Goal: Check status: Check status

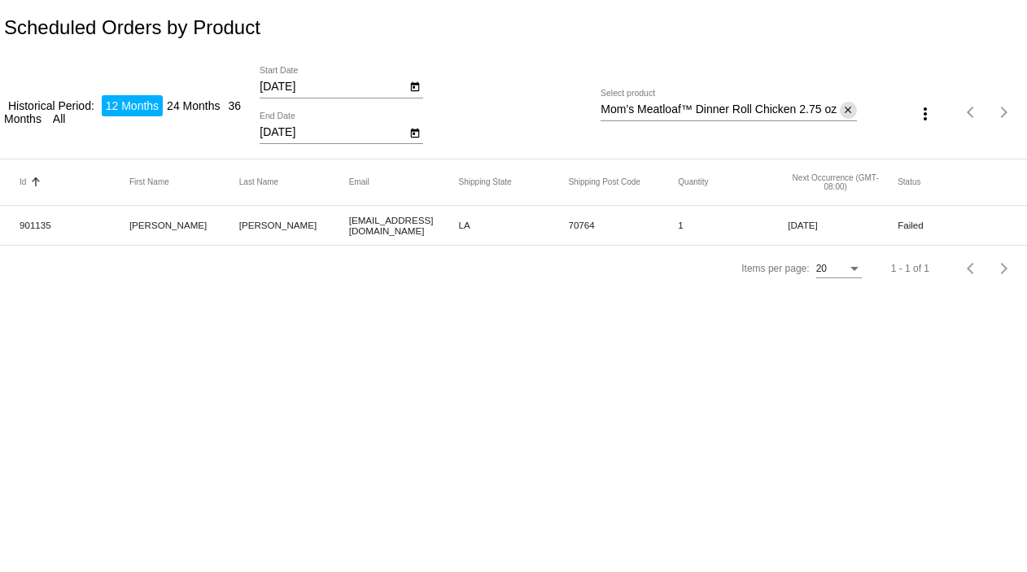
click at [847, 110] on mat-icon "close" at bounding box center [847, 110] width 11 height 13
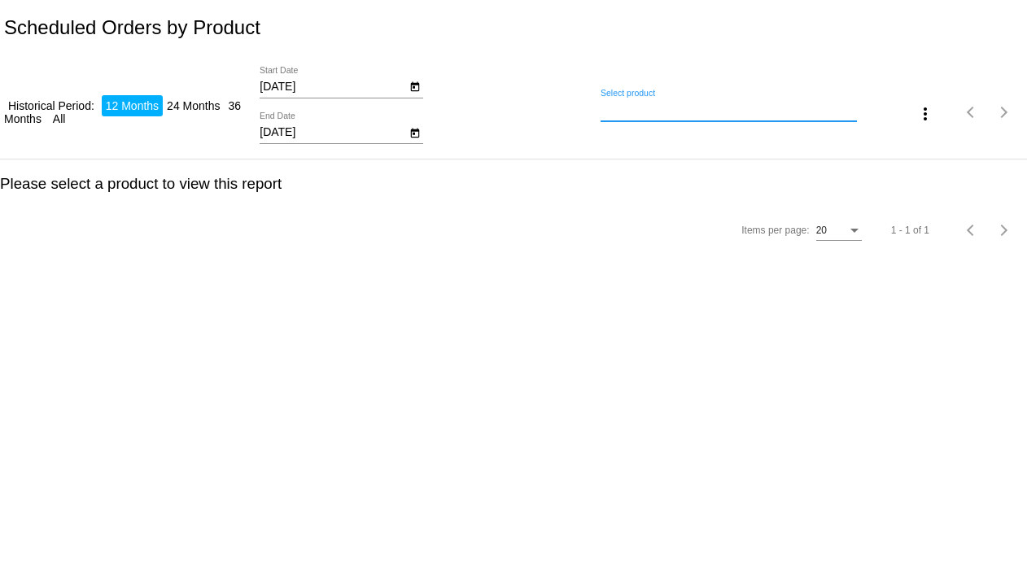
click at [644, 115] on input "Select product" at bounding box center [729, 109] width 256 height 13
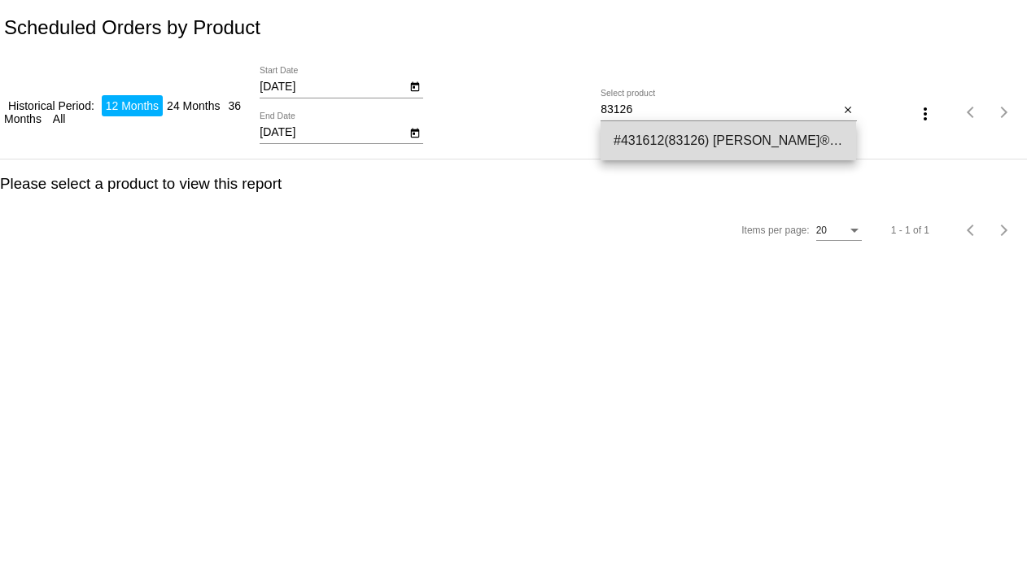
click at [639, 131] on span "#431612(83126) [PERSON_NAME]® Skippin’ Rounds™ Dog Treats 18.99" at bounding box center [728, 140] width 229 height 39
type input "[PERSON_NAME] Pet® Skippin’ Rounds™ Dog Treats"
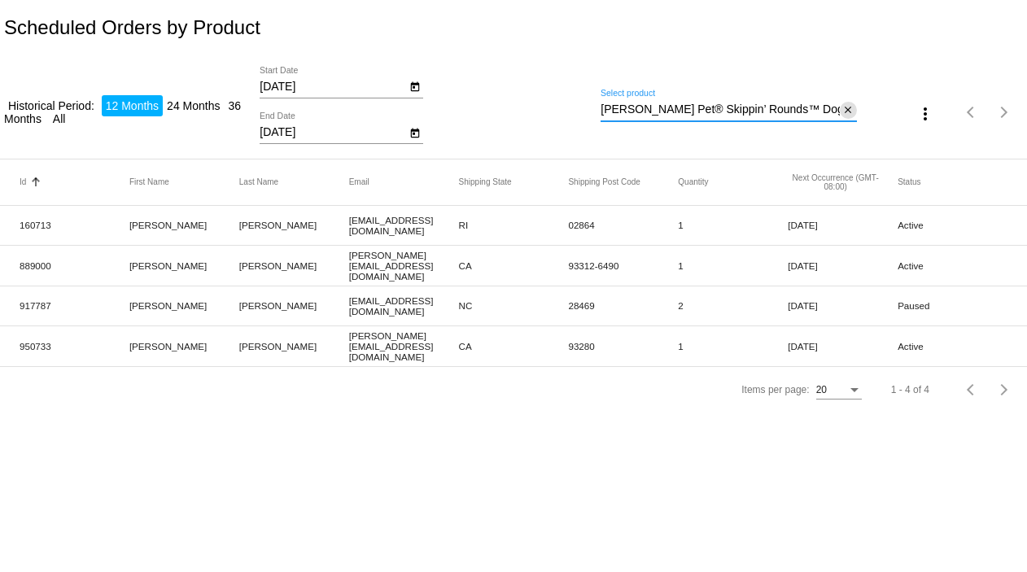
click at [842, 108] on mat-icon "close" at bounding box center [847, 110] width 11 height 13
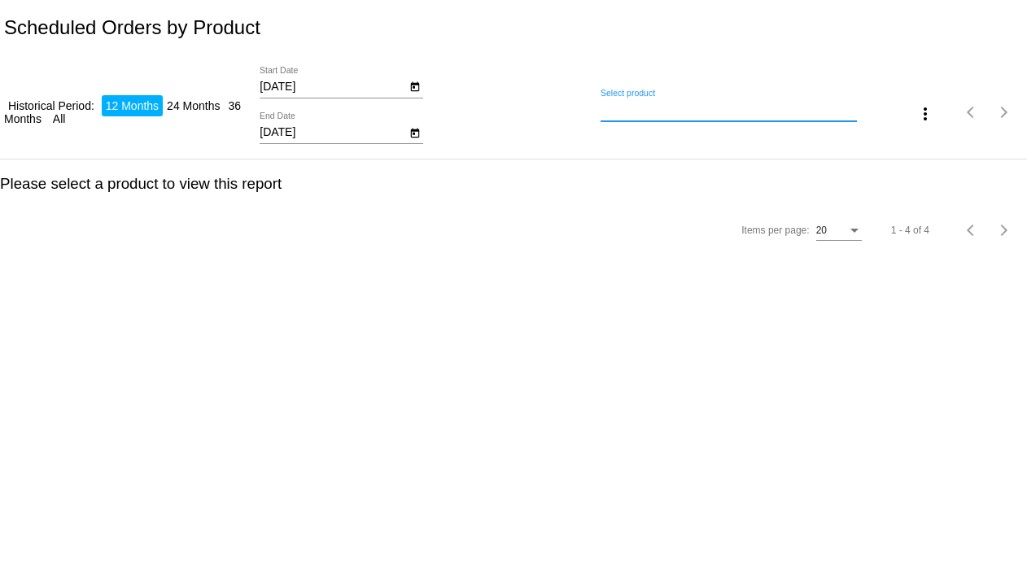
click at [653, 103] on input "Select product" at bounding box center [729, 109] width 256 height 13
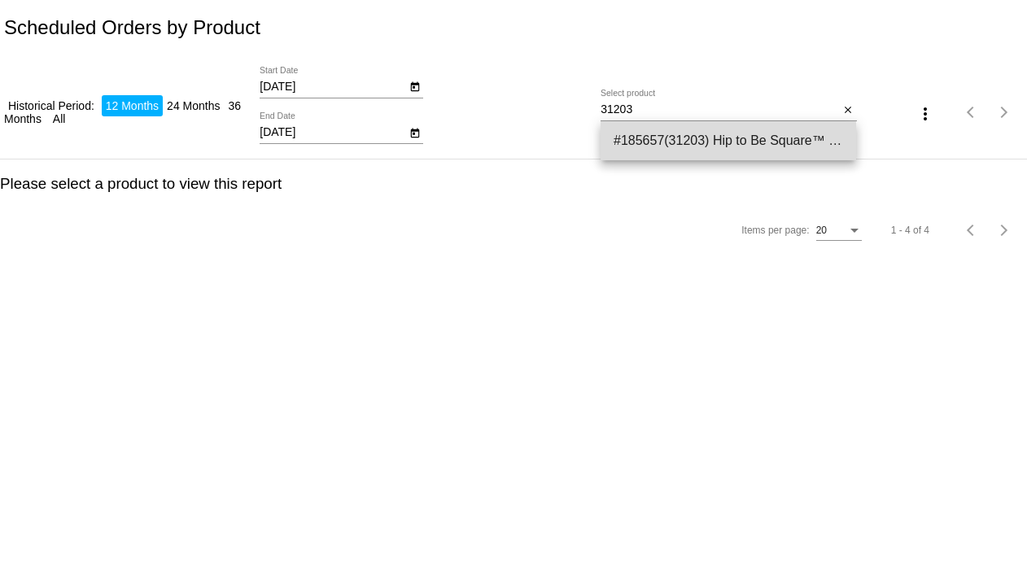
click at [649, 141] on span "#185657(31203) Hip to Be Square™ Chicken and Pumpkin Dog Treats 14.24" at bounding box center [728, 140] width 229 height 39
type input "Hip to Be Square™ Chicken and Pumpkin Dog Treats"
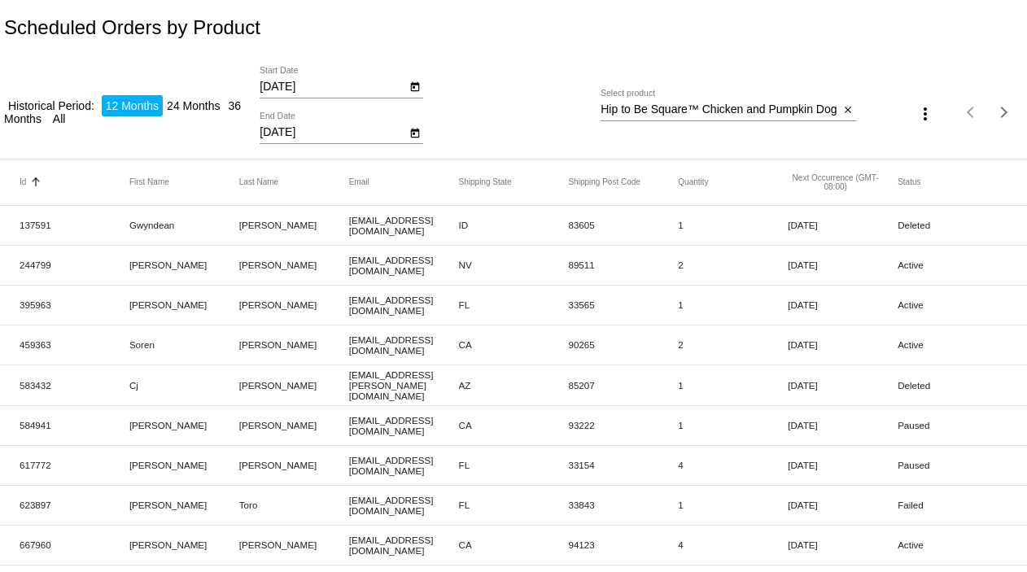
click at [678, 297] on mat-cell "1" at bounding box center [733, 304] width 110 height 19
click at [666, 466] on mat-cell "33154" at bounding box center [623, 465] width 110 height 19
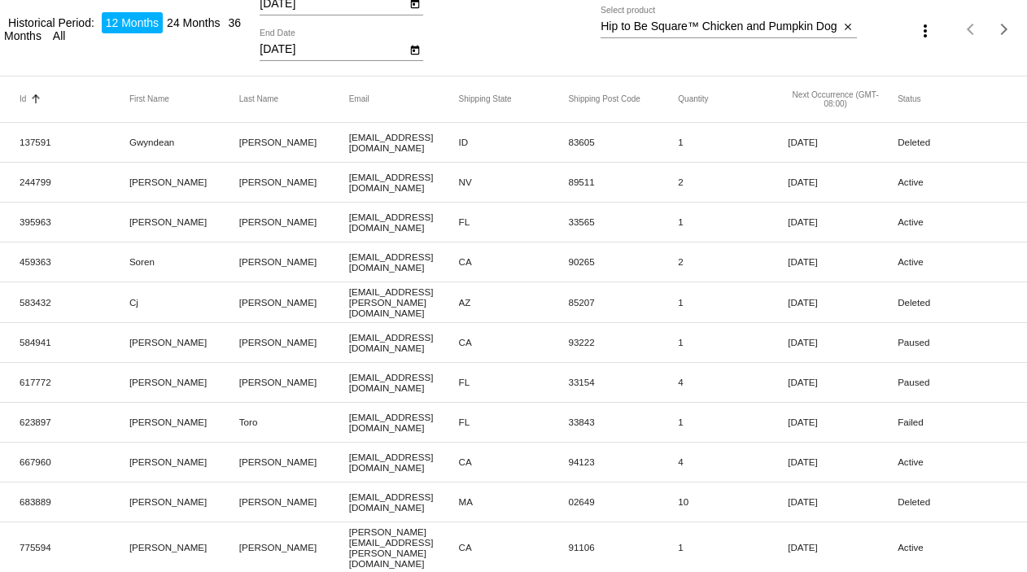
scroll to position [108, 0]
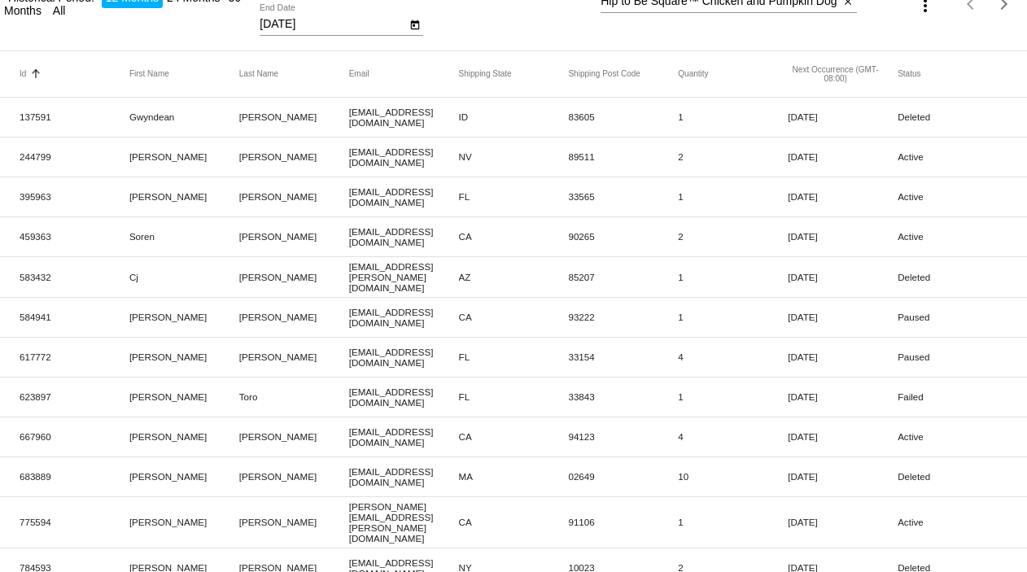
click at [678, 434] on mat-cell "4" at bounding box center [733, 436] width 110 height 19
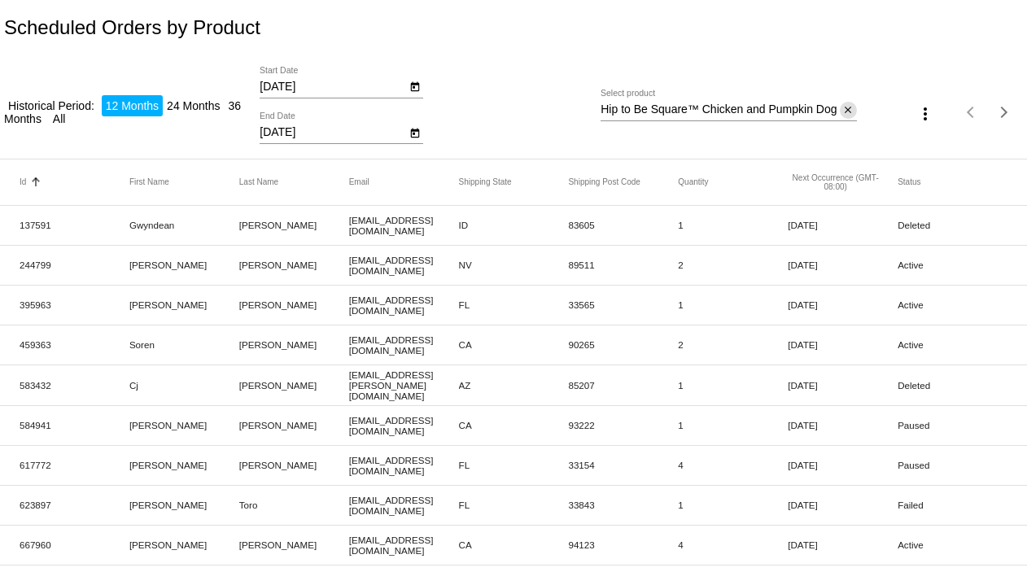
click at [842, 109] on mat-icon "close" at bounding box center [847, 110] width 11 height 13
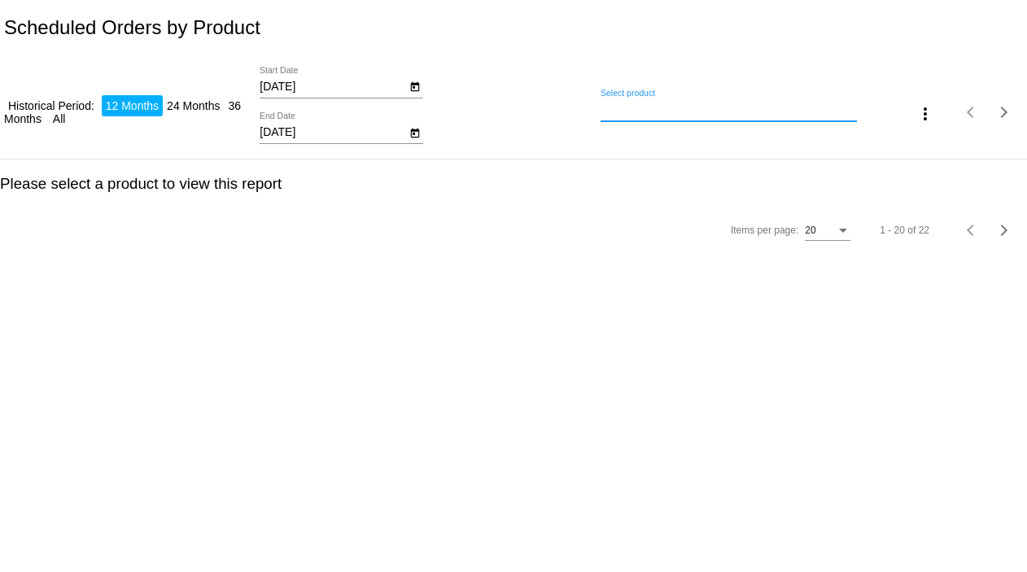
click at [723, 111] on input "Select product" at bounding box center [729, 109] width 256 height 13
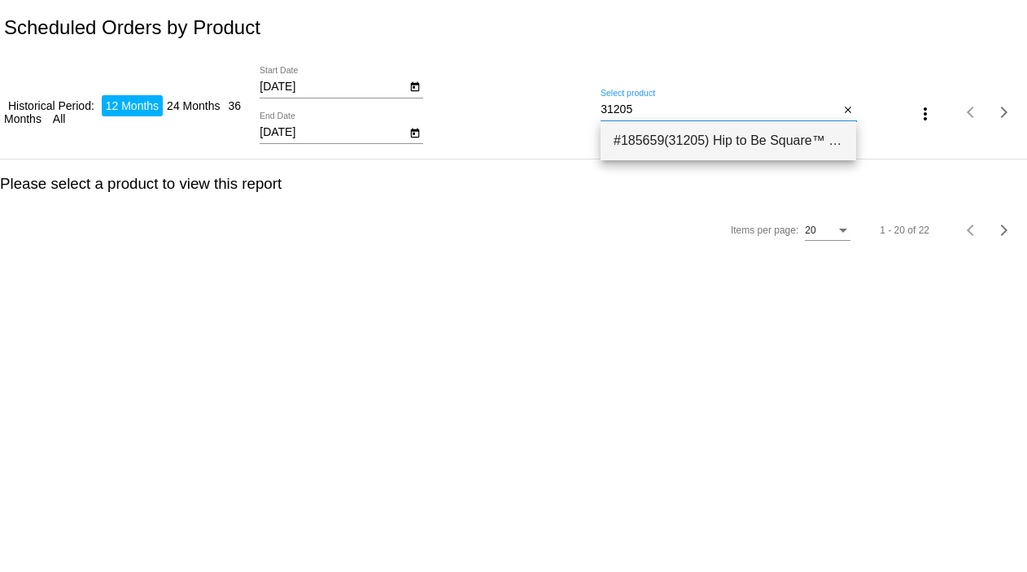
click at [710, 133] on span "#185659(31205) Hip to Be Square™ Duck and Pumpkin Dog Treats 14.24" at bounding box center [728, 140] width 229 height 39
type input "Hip to Be Square™ Duck and Pumpkin Dog Treats"
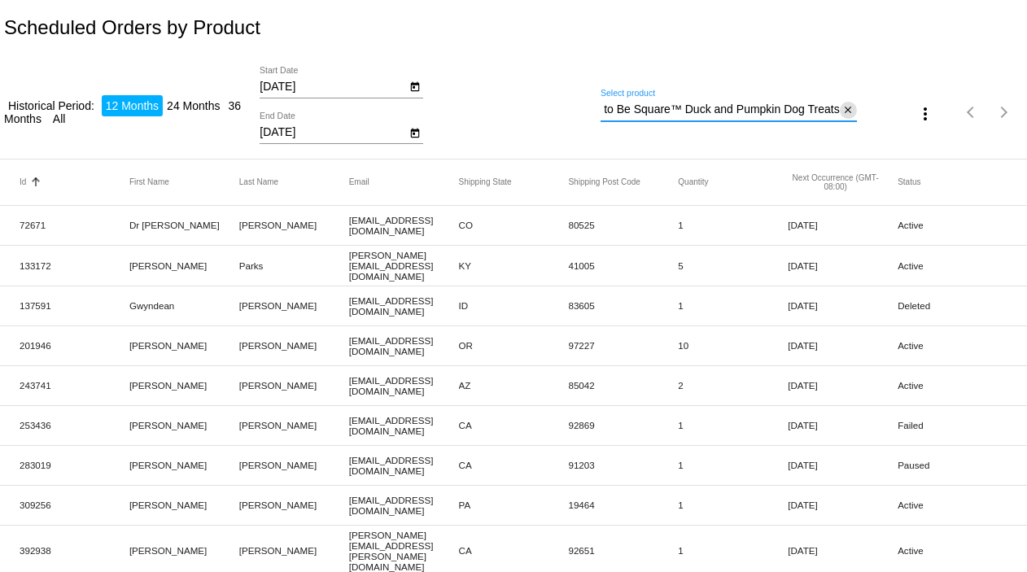
click at [842, 108] on mat-icon "close" at bounding box center [847, 110] width 11 height 13
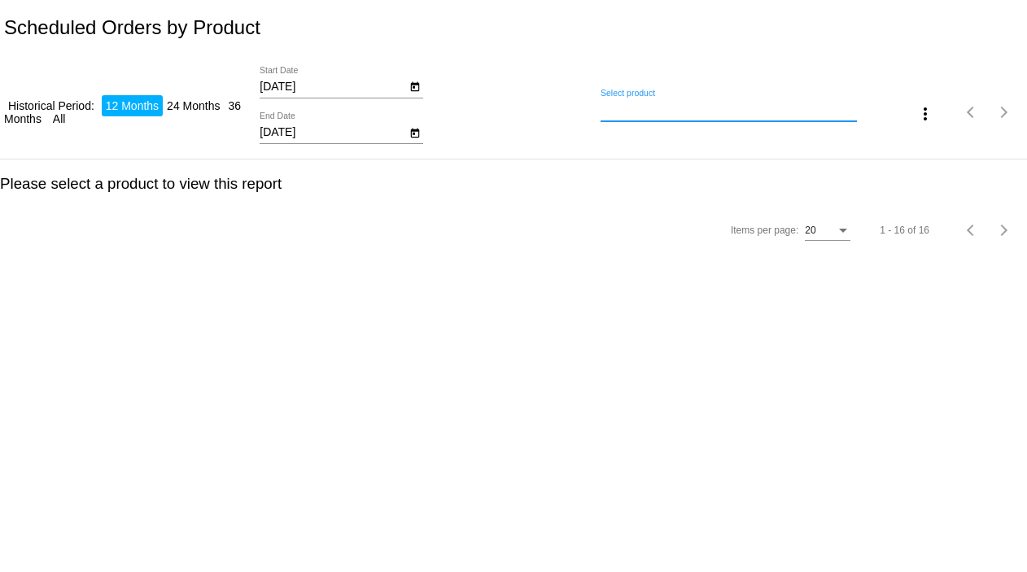
click at [746, 106] on input "Select product" at bounding box center [729, 109] width 256 height 13
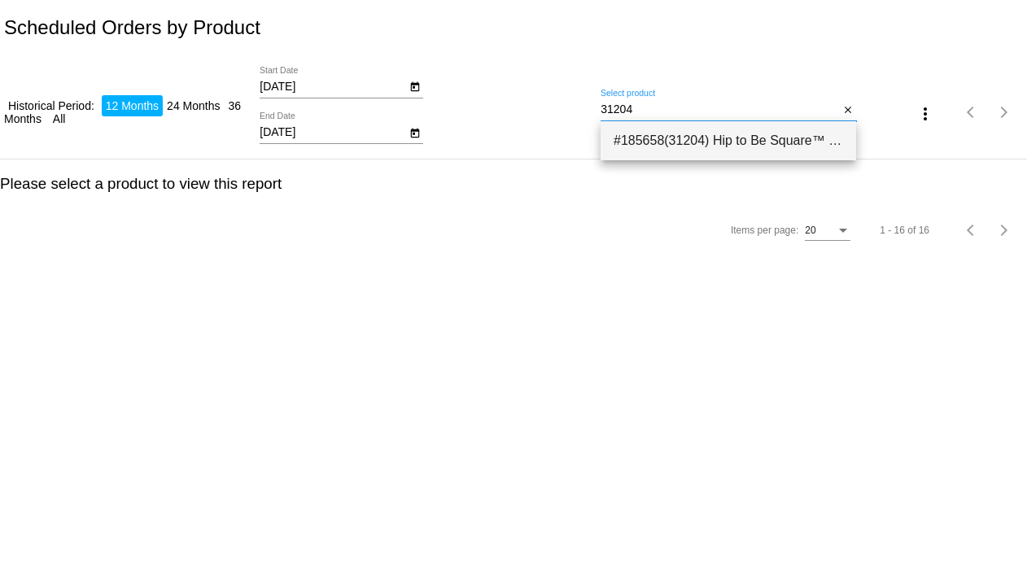
click at [729, 125] on span "#185658(31204) Hip to Be Square™ Salmon and Pumpkin Dog Treats 14.24" at bounding box center [728, 140] width 229 height 39
type input "Hip to Be Square™ Salmon and Pumpkin Dog Treats"
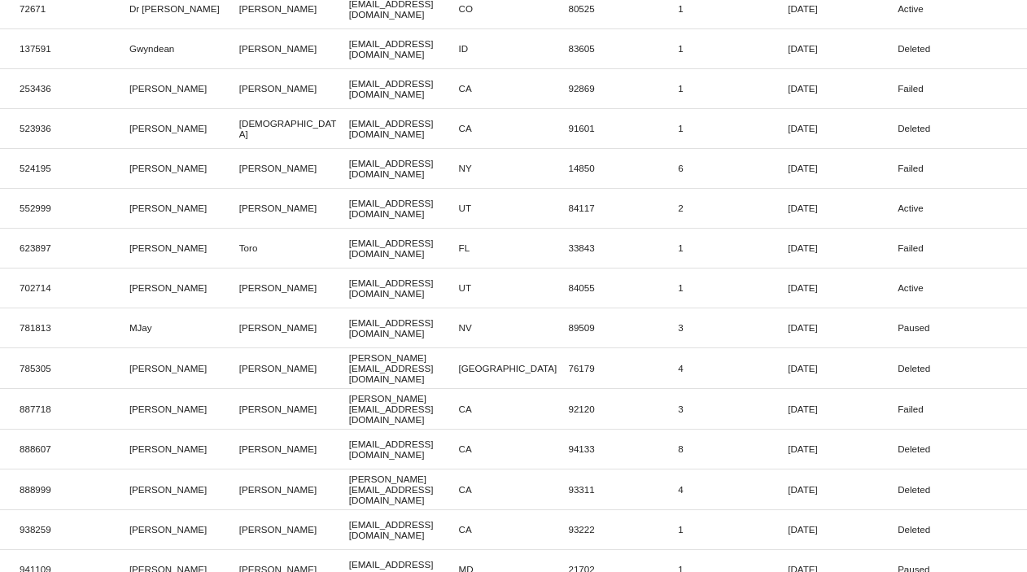
click at [667, 319] on mat-cell "89509" at bounding box center [623, 327] width 110 height 19
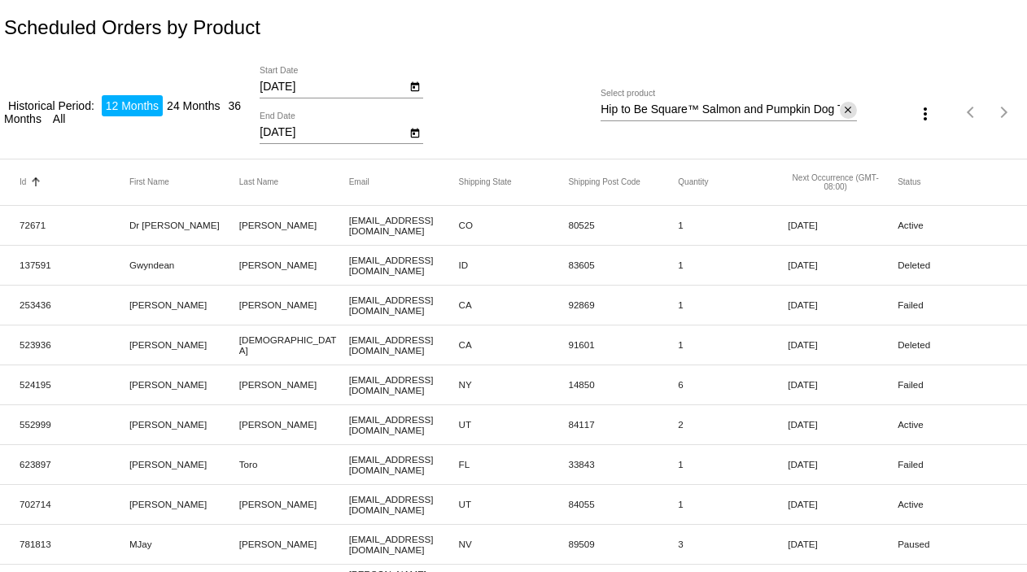
click at [842, 113] on mat-icon "close" at bounding box center [847, 110] width 11 height 13
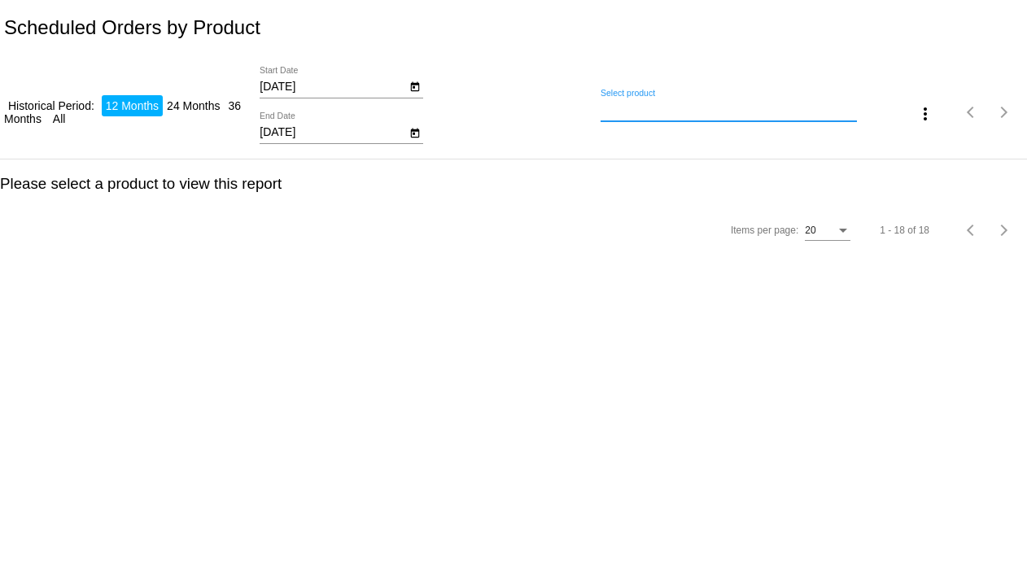
click at [662, 110] on input "Select product" at bounding box center [729, 109] width 256 height 13
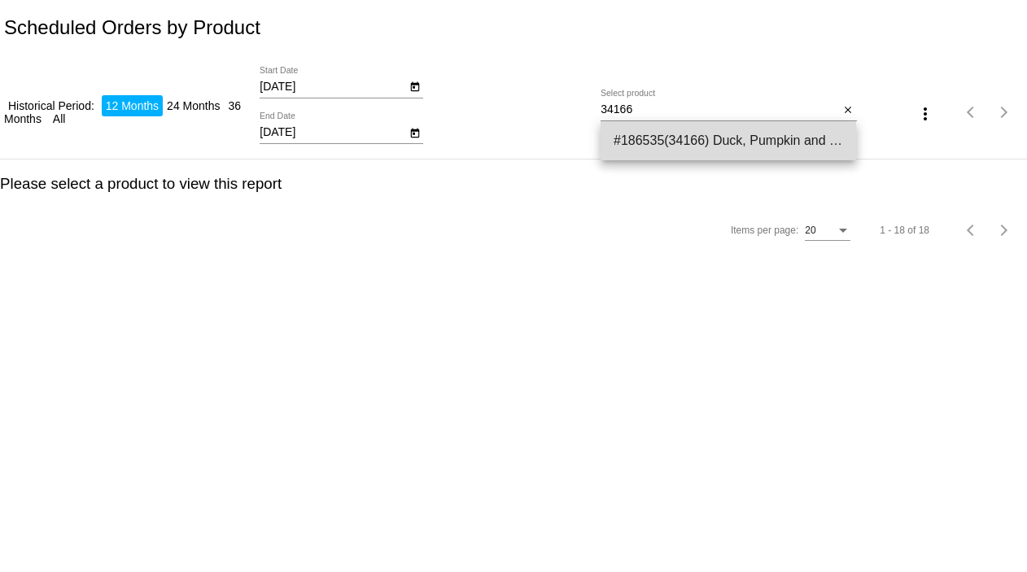
click at [650, 135] on span "#186535(34166) Duck, Pumpkin and Quinoa Dog Food-Exclusive Gut Health Formula -…" at bounding box center [728, 140] width 229 height 39
type input "Duck, Pumpkin and Quinoa Dog Food-Exclusive Gut Health Formula - 25-lb bag (Sel…"
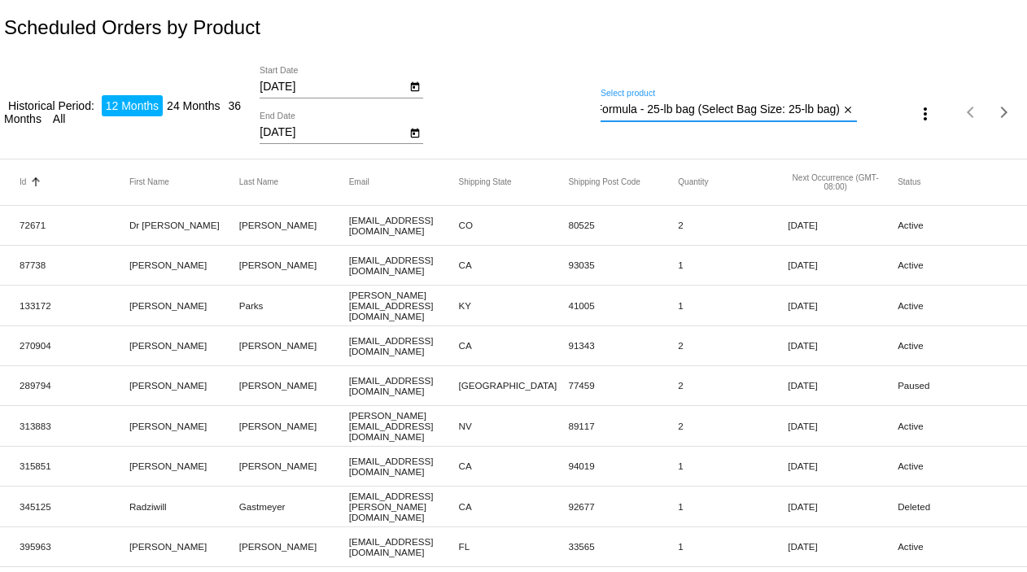
scroll to position [108, 0]
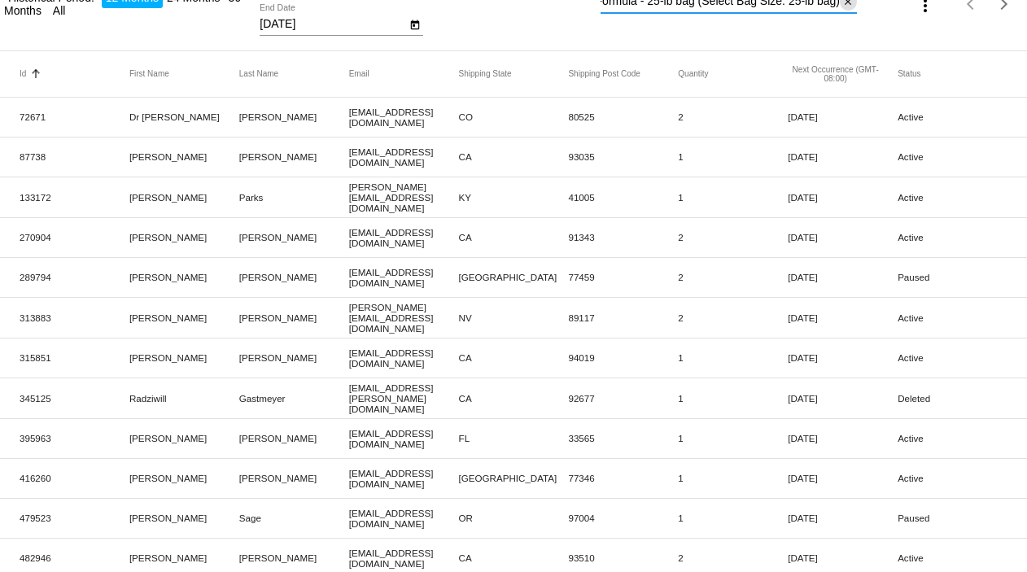
click at [842, 5] on mat-icon "close" at bounding box center [847, 2] width 11 height 13
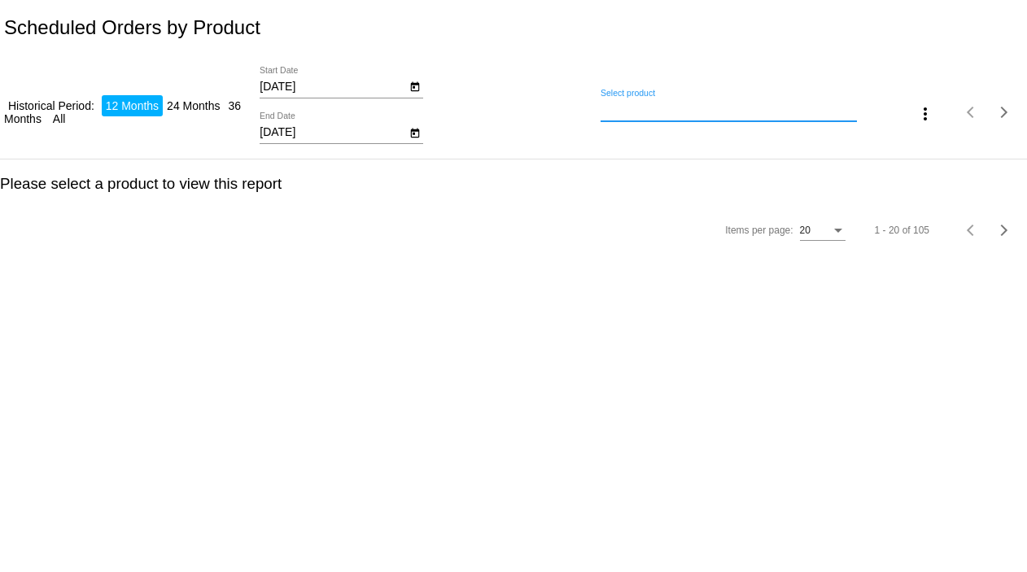
scroll to position [0, 0]
click at [615, 106] on input "Select product" at bounding box center [729, 109] width 256 height 13
type input "6"
type input "63209"
click at [851, 108] on mat-icon "close" at bounding box center [847, 110] width 11 height 13
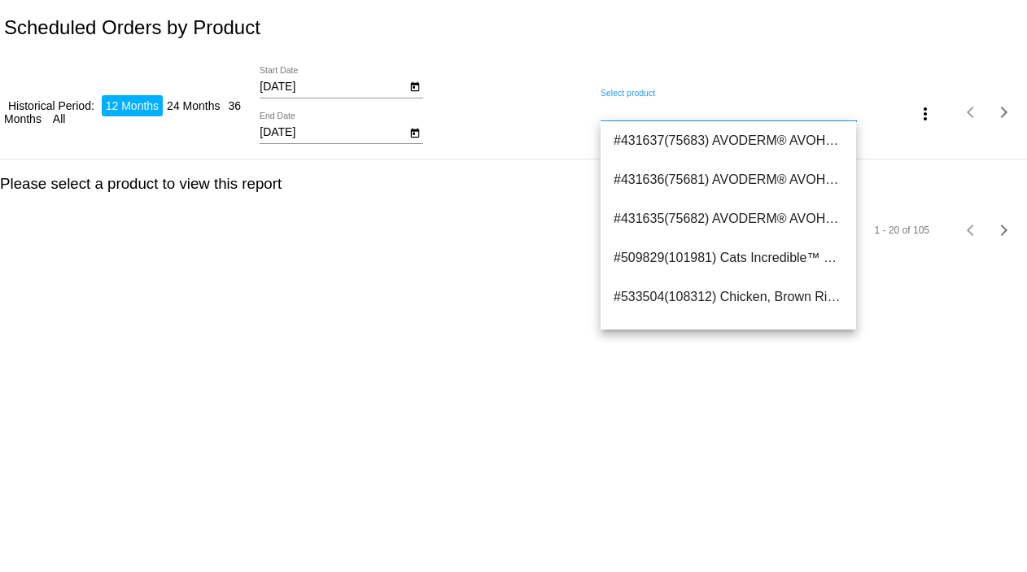
click at [619, 114] on input "Select product" at bounding box center [729, 109] width 256 height 13
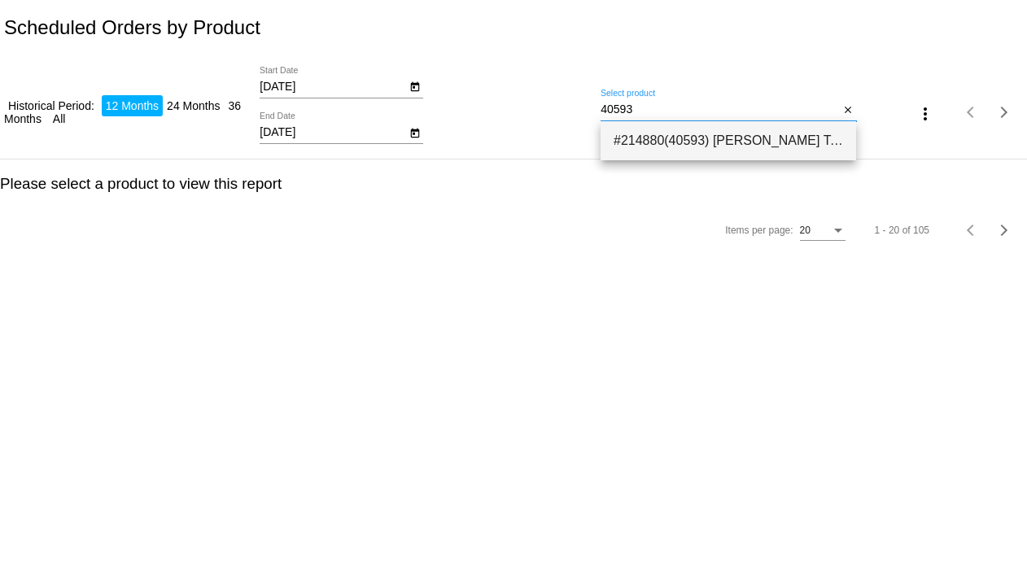
click at [666, 138] on span "#214880(40593) [PERSON_NAME] Tantalizer™ Salmon and Pumpkin Formula 6.64" at bounding box center [728, 140] width 229 height 39
type input "[PERSON_NAME] Tantalizer™ Salmon and Pumpkin Formula"
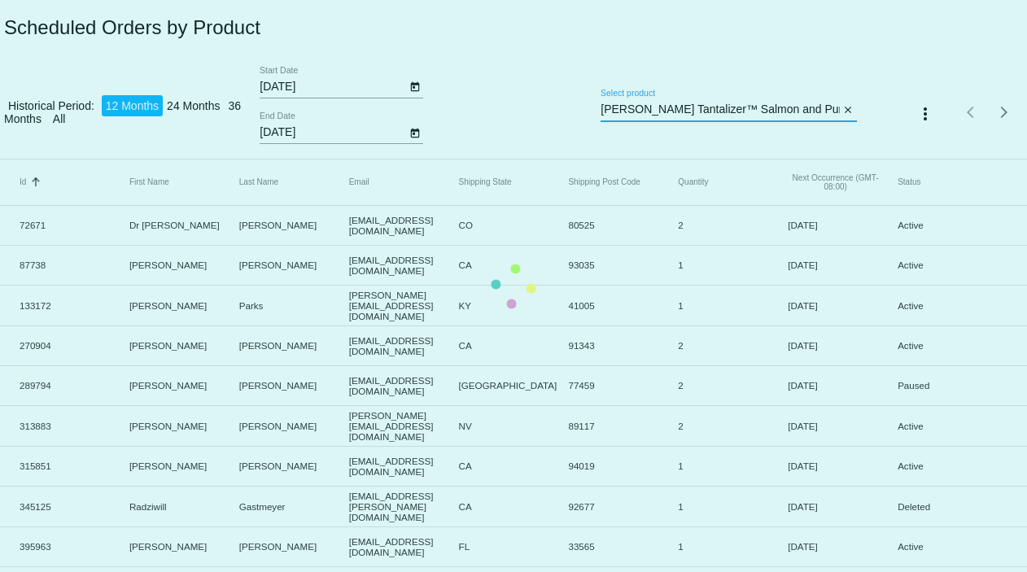
scroll to position [0, 25]
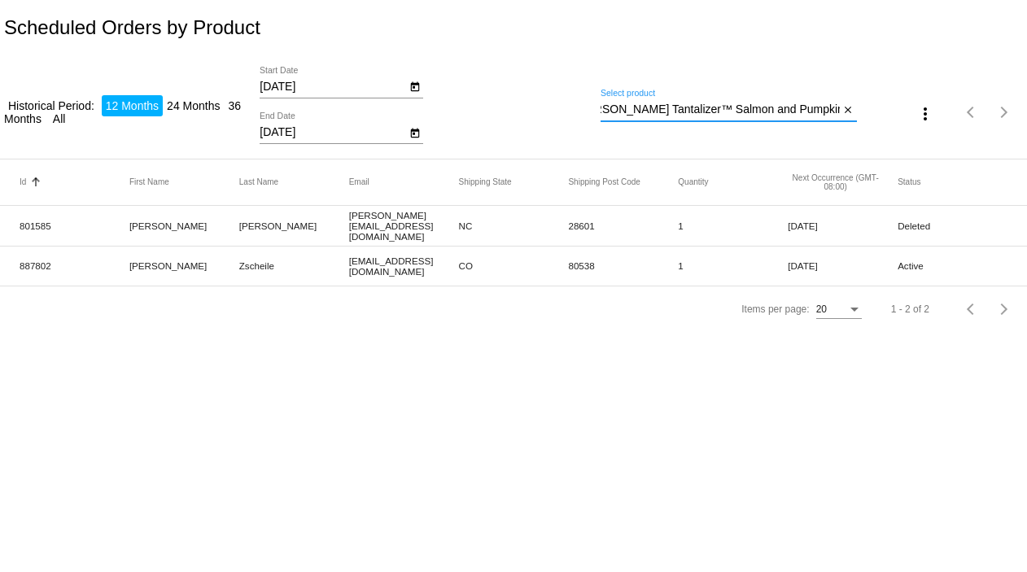
click at [842, 100] on div "[PERSON_NAME] Tantalizer™ Salmon and Pumpkin Formula Select product close" at bounding box center [729, 106] width 256 height 32
click at [855, 100] on div "[PERSON_NAME] Tantalizer™ Salmon and Pumpkin Formula Select product close" at bounding box center [729, 106] width 256 height 32
click at [850, 107] on mat-icon "close" at bounding box center [847, 110] width 11 height 13
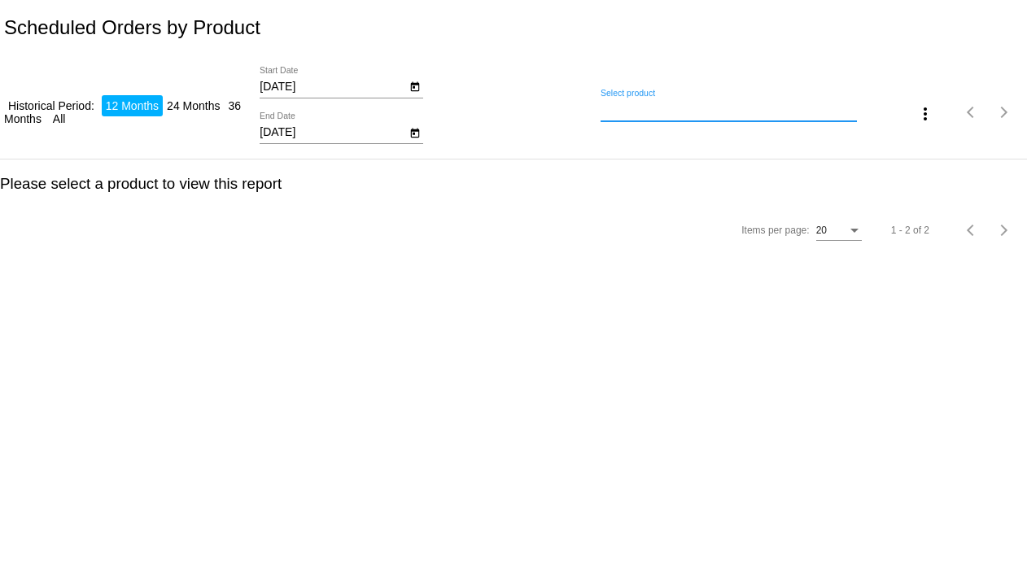
click at [710, 116] on div "Select product" at bounding box center [729, 106] width 256 height 32
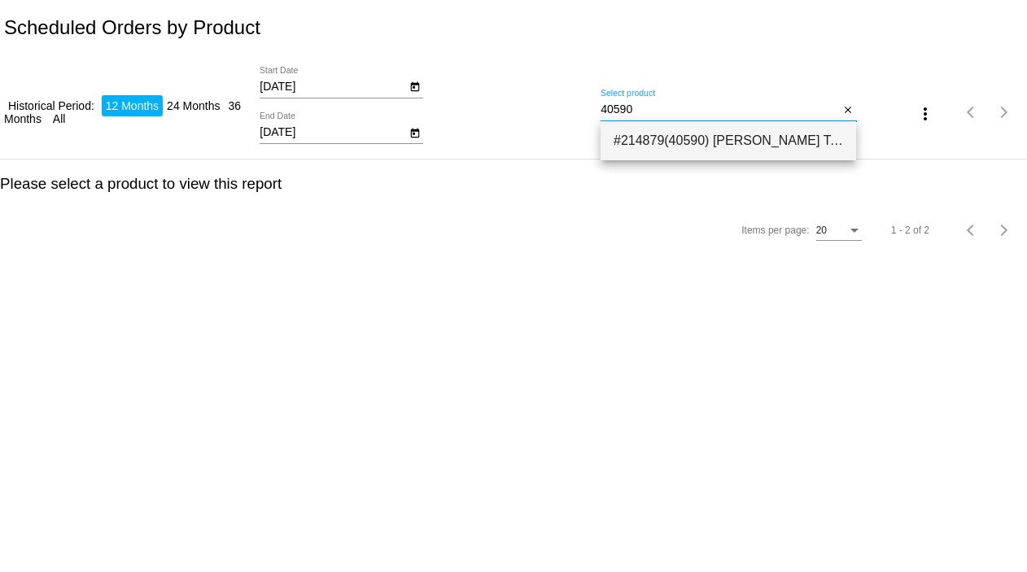
click at [676, 133] on span "#214879(40590) [PERSON_NAME] Tantalizer™ Duck and Pumpkin Formula 6.64" at bounding box center [728, 140] width 229 height 39
type input "[PERSON_NAME] Tantalizer™ Duck and Pumpkin Formula"
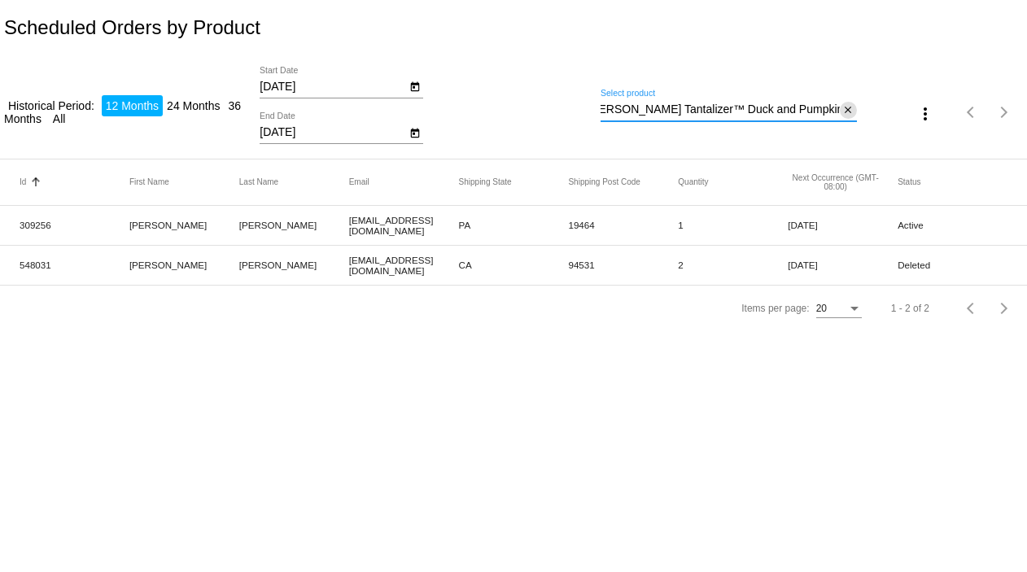
click at [850, 111] on mat-icon "close" at bounding box center [847, 110] width 11 height 13
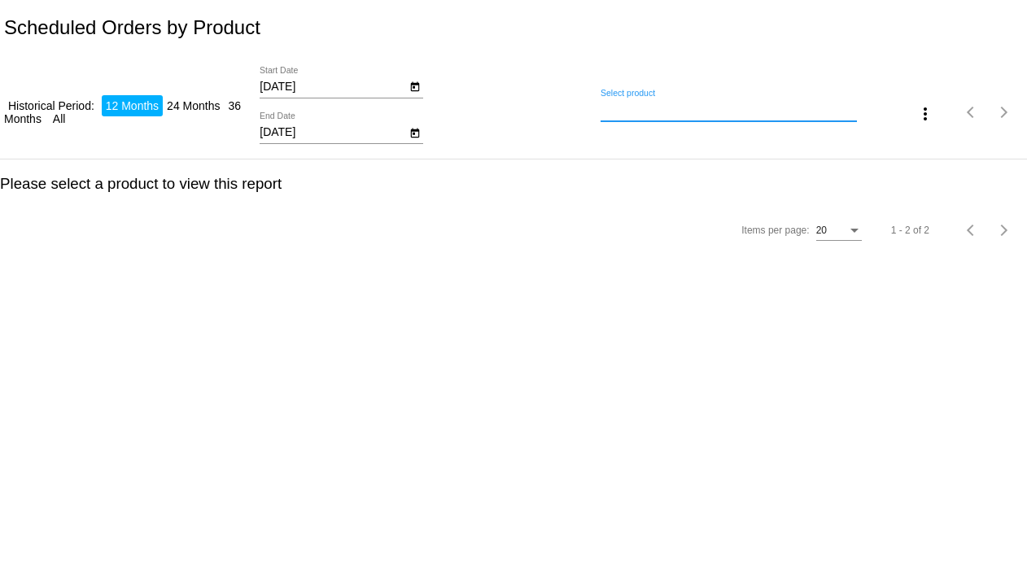
click at [704, 110] on input "Select product" at bounding box center [729, 109] width 256 height 13
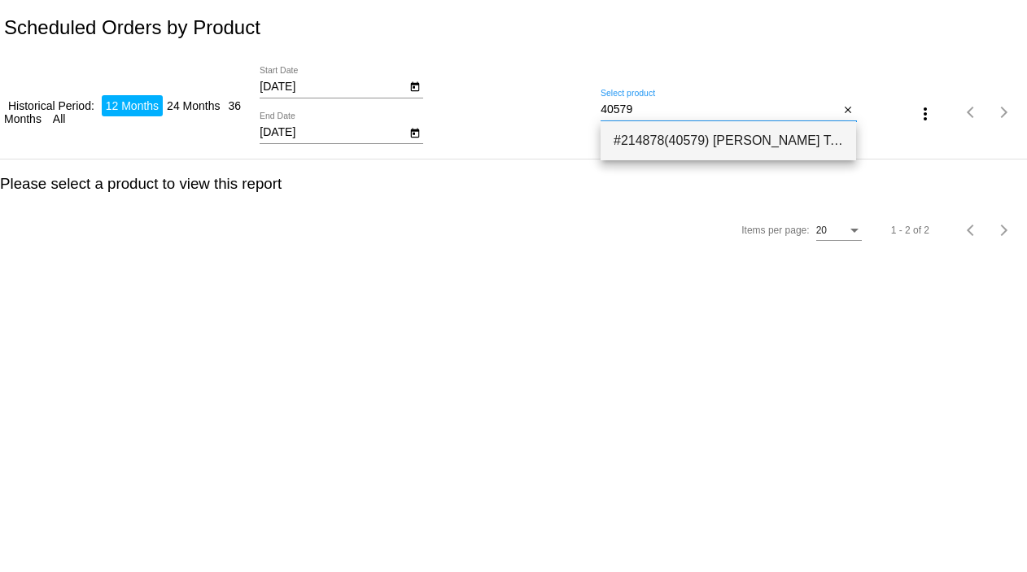
click at [684, 133] on span "#214878(40579) [PERSON_NAME] Tantalizer™ Chicken and Pumpkin Formula 6.64" at bounding box center [728, 140] width 229 height 39
type input "[PERSON_NAME] Tantalizer™ Chicken and Pumpkin Formula"
